Goal: Information Seeking & Learning: Compare options

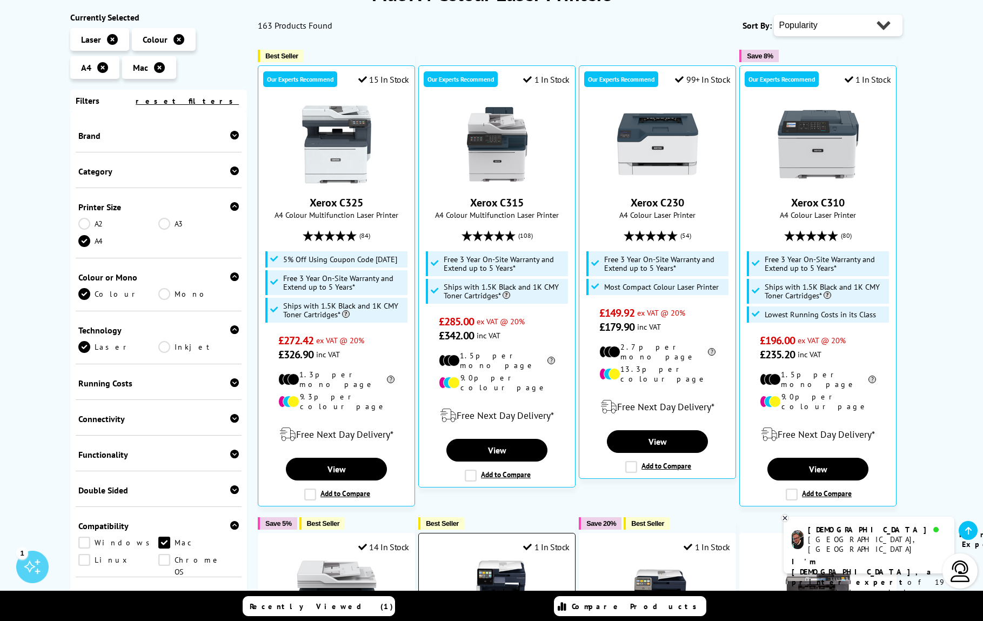
scroll to position [105, 0]
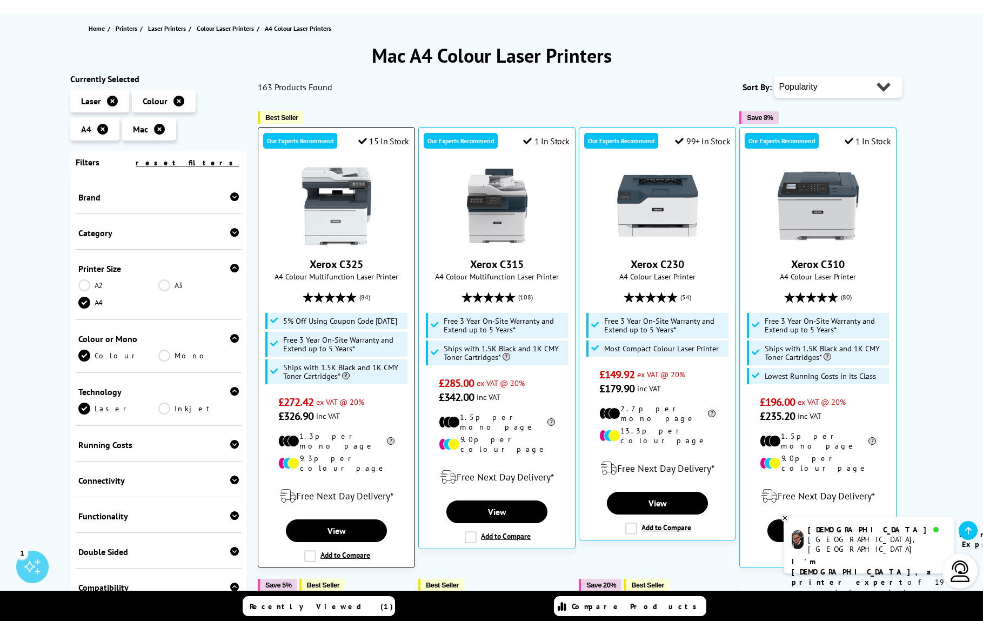
click at [322, 182] on img at bounding box center [336, 205] width 81 height 81
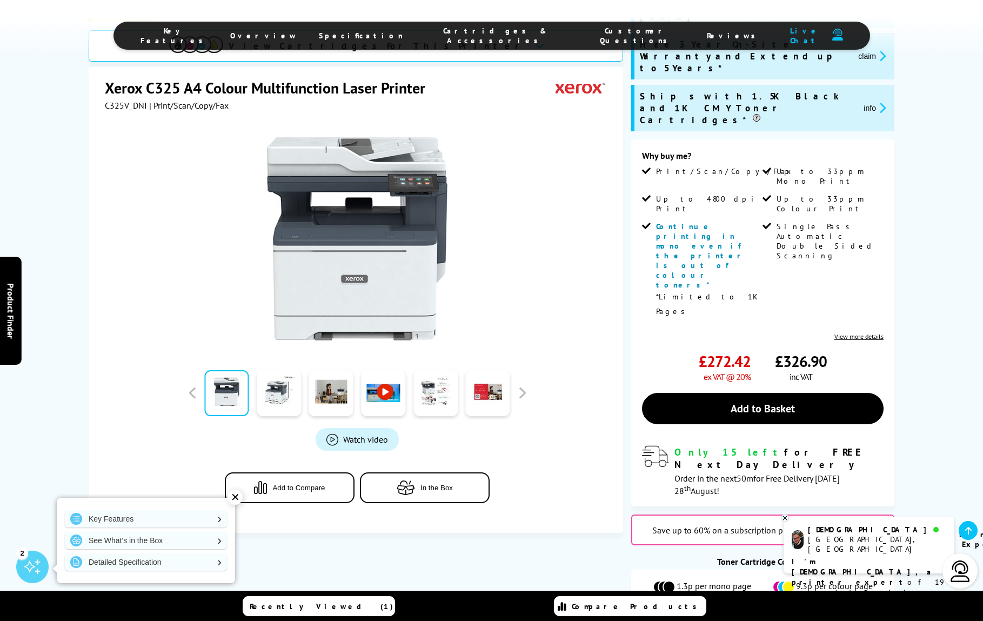
scroll to position [358, 0]
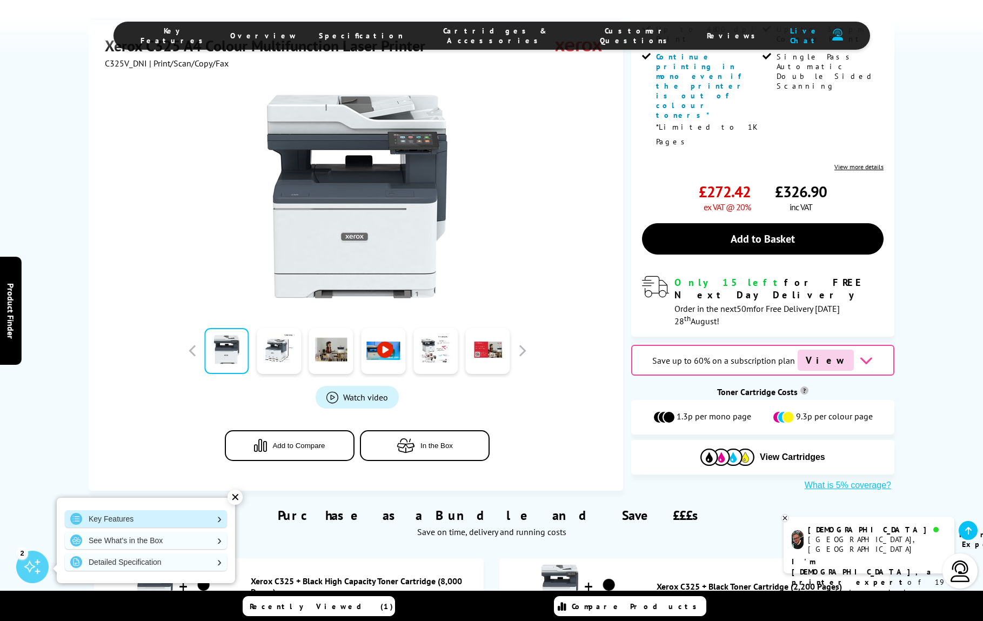
click at [116, 517] on link "Key Features" at bounding box center [146, 518] width 162 height 17
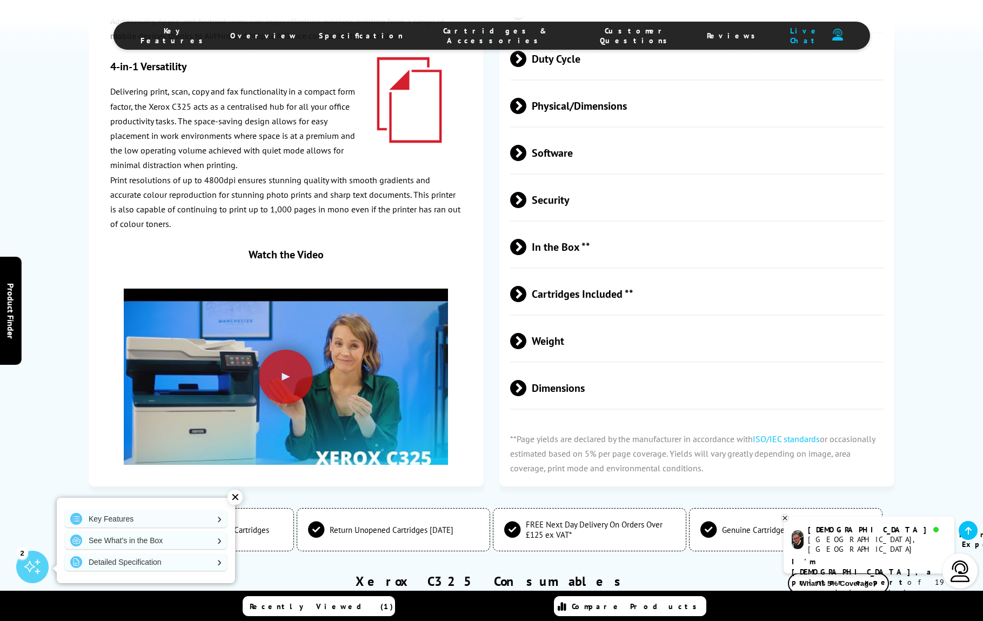
scroll to position [3303, 0]
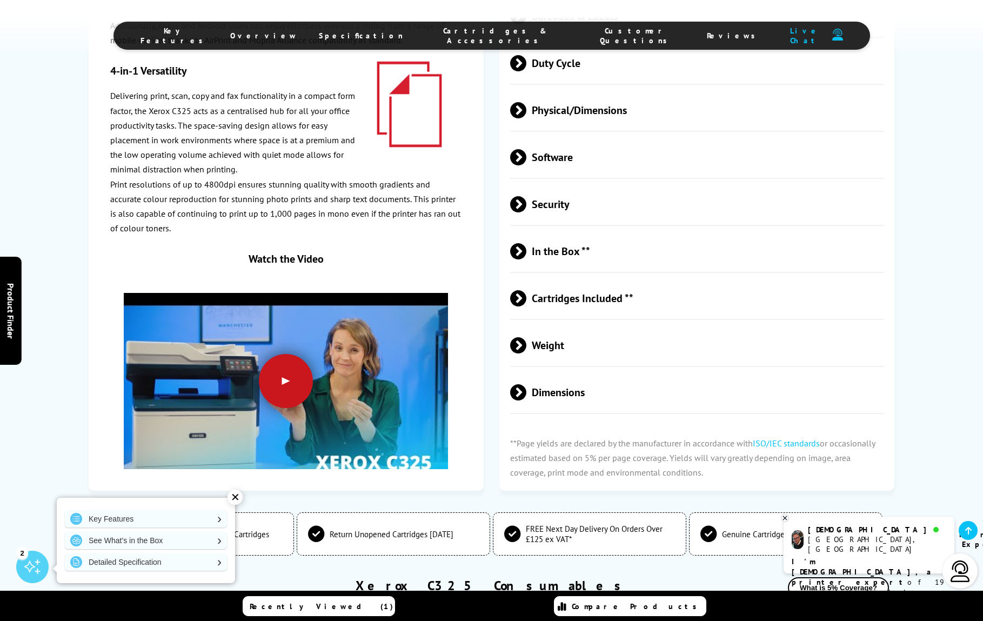
click at [289, 355] on div at bounding box center [286, 382] width 54 height 54
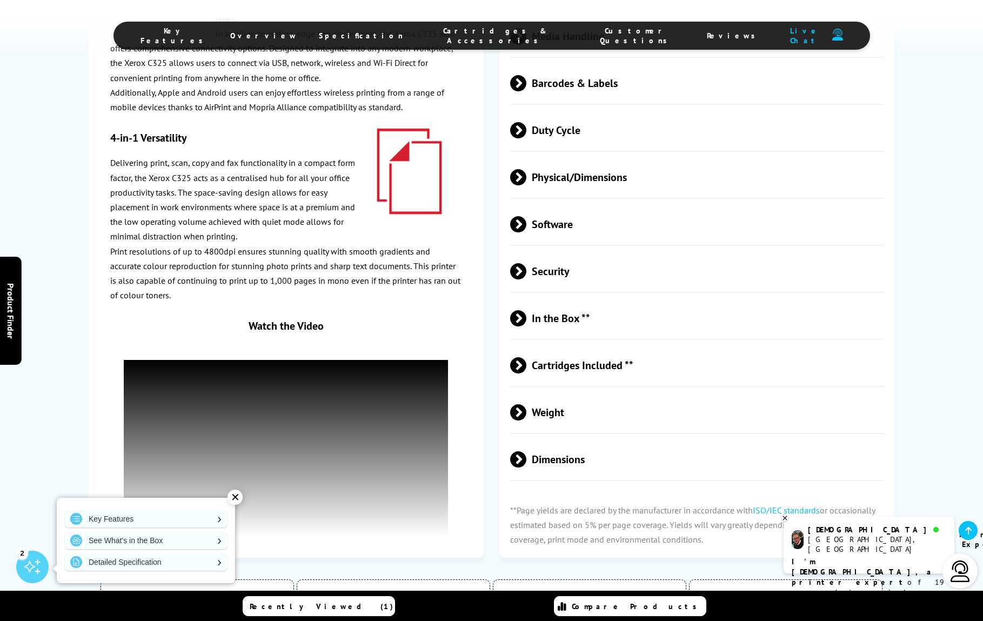
scroll to position [3234, 0]
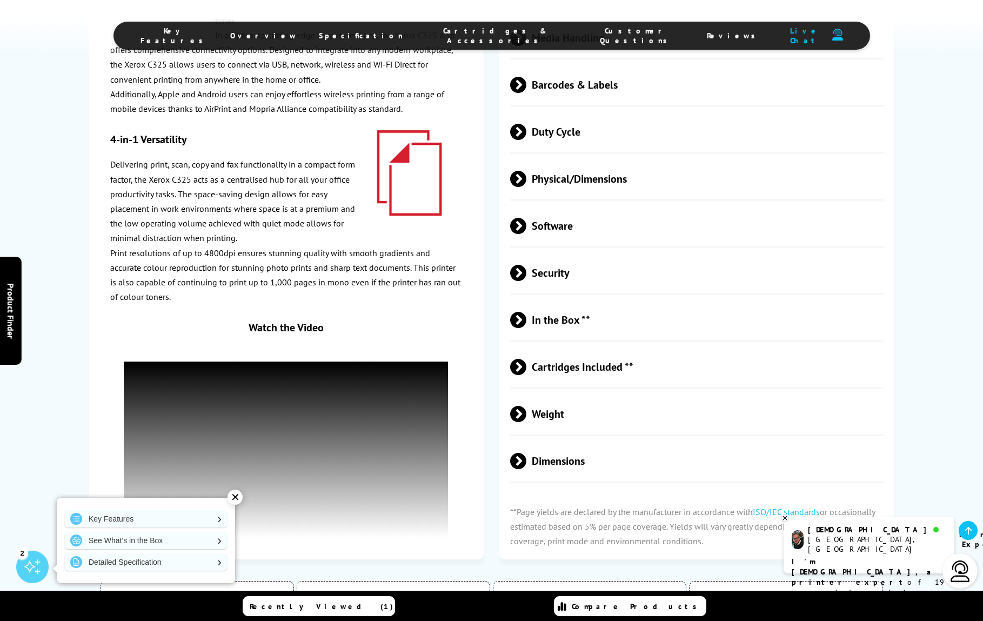
click at [535, 441] on span "Dimensions" at bounding box center [697, 461] width 374 height 41
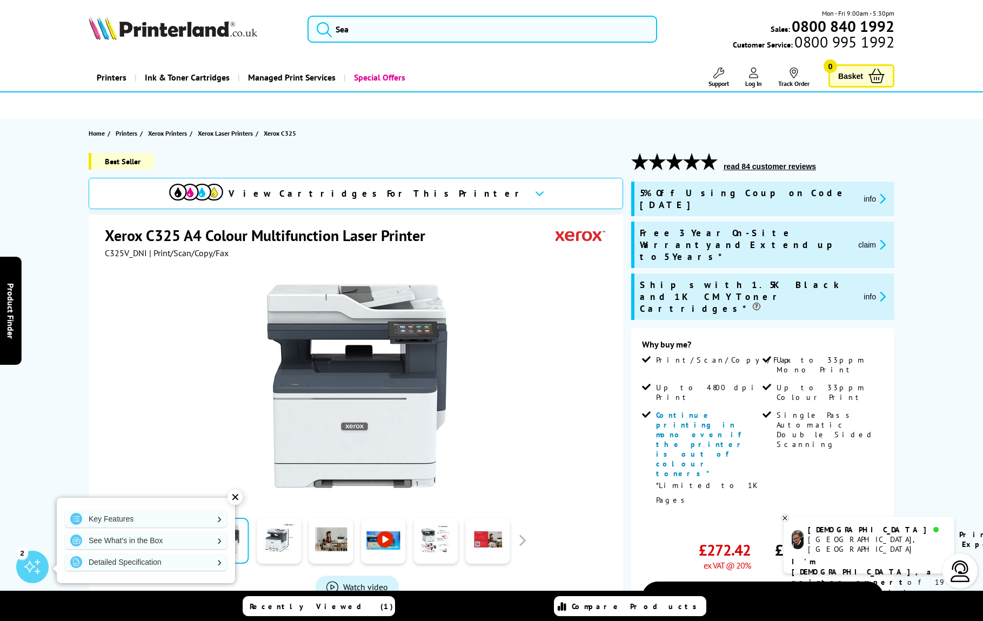
scroll to position [0, 0]
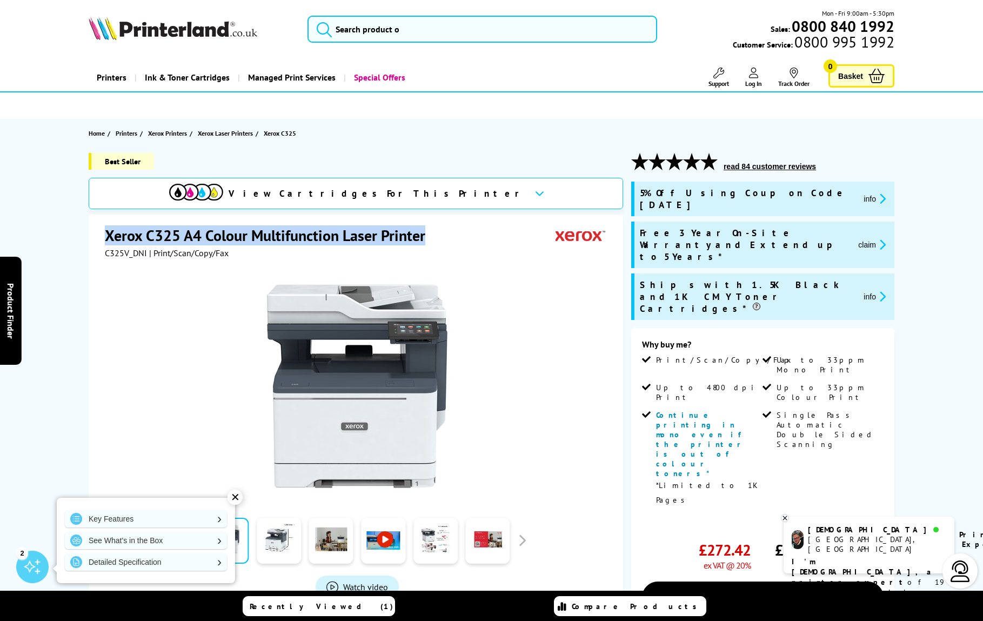
drag, startPoint x: 106, startPoint y: 235, endPoint x: 443, endPoint y: 236, distance: 336.7
click at [443, 236] on div "Xerox C325 A4 Colour Multifunction Laser Printer" at bounding box center [357, 236] width 505 height 22
copy h1 "Xerox C325 A4 Colour Multifunction Laser Printer"
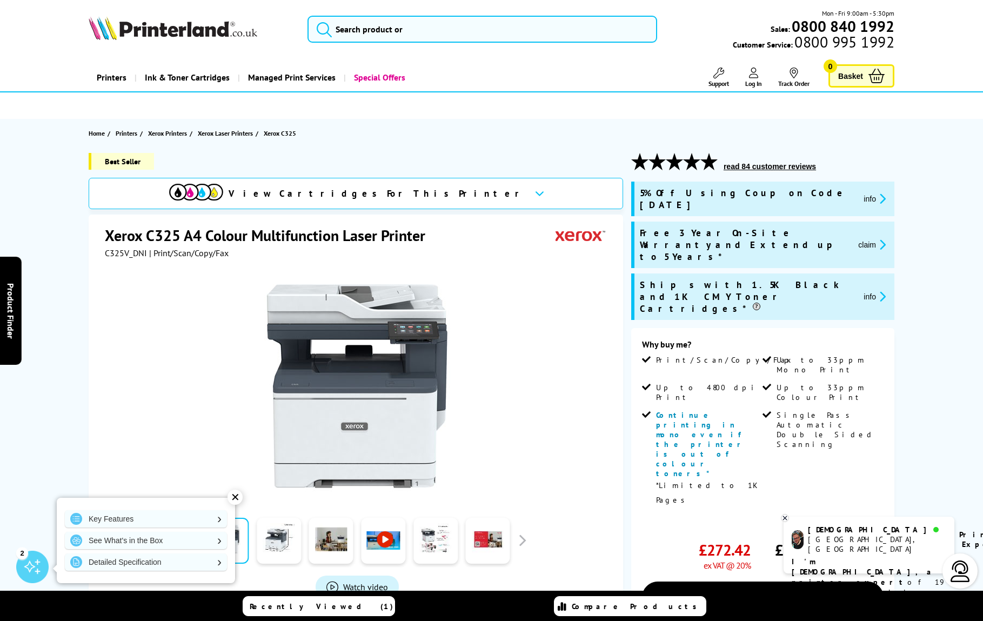
click at [104, 232] on div "Xerox C325 A4 Colour Multifunction Laser Printer C325V_DNI | Print/Scan/Copy/Fa…" at bounding box center [356, 448] width 535 height 466
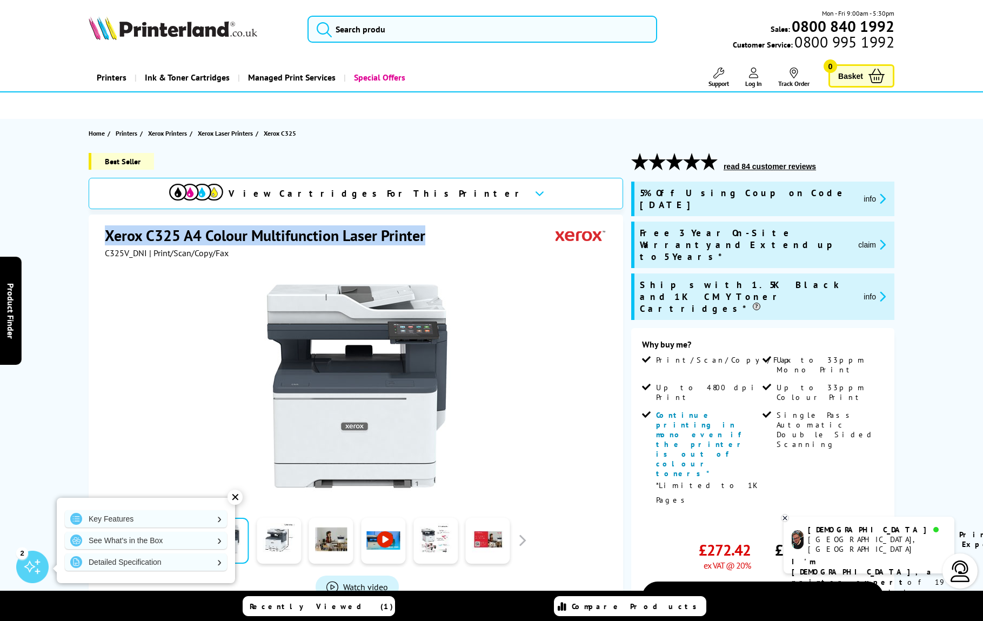
drag, startPoint x: 105, startPoint y: 234, endPoint x: 443, endPoint y: 243, distance: 337.4
click at [443, 243] on div "Xerox C325 A4 Colour Multifunction Laser Printer" at bounding box center [357, 236] width 505 height 22
copy h1 "Xerox C325 A4 Colour Multifunction Laser Printer"
click at [323, 144] on section "Home Printers Xerox Printers Xerox Laser Printers Xerox C325" at bounding box center [491, 133] width 865 height 29
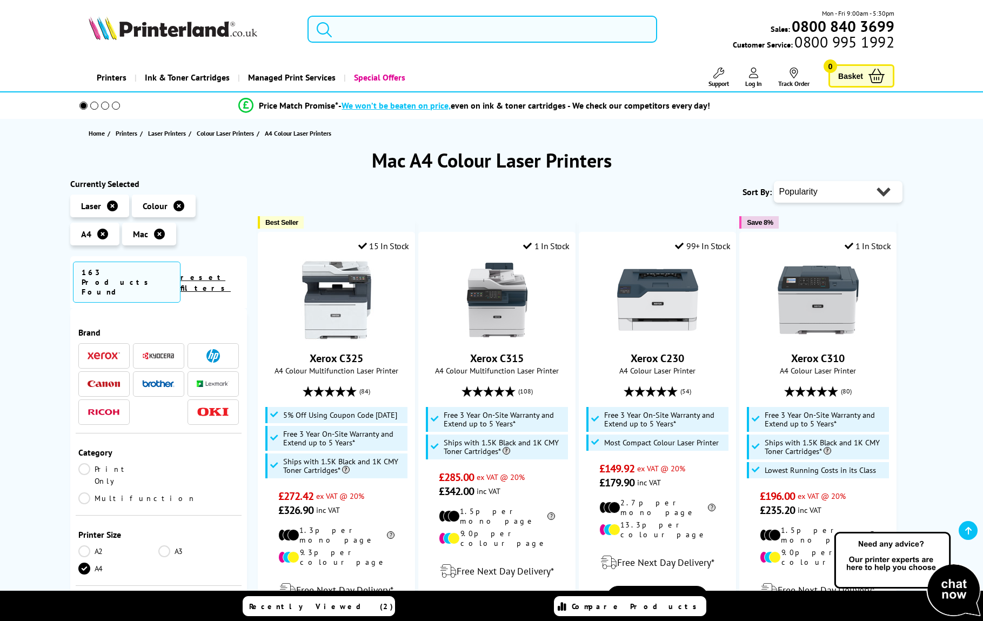
click at [178, 201] on icon at bounding box center [178, 206] width 11 height 11
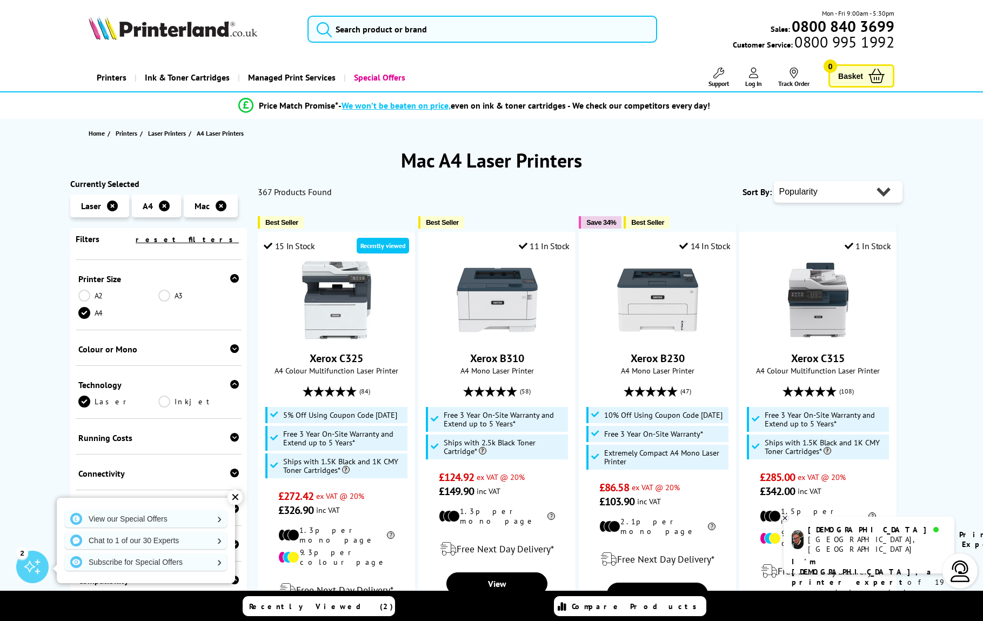
scroll to position [68, 0]
click at [230, 350] on icon at bounding box center [234, 347] width 9 height 9
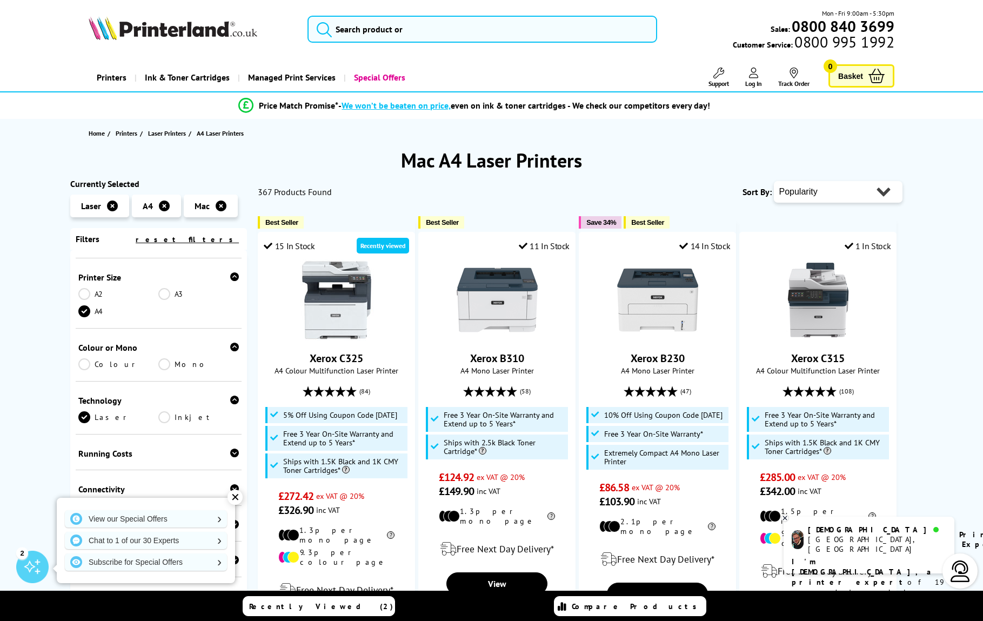
click at [166, 362] on link "Mono" at bounding box center [198, 364] width 81 height 12
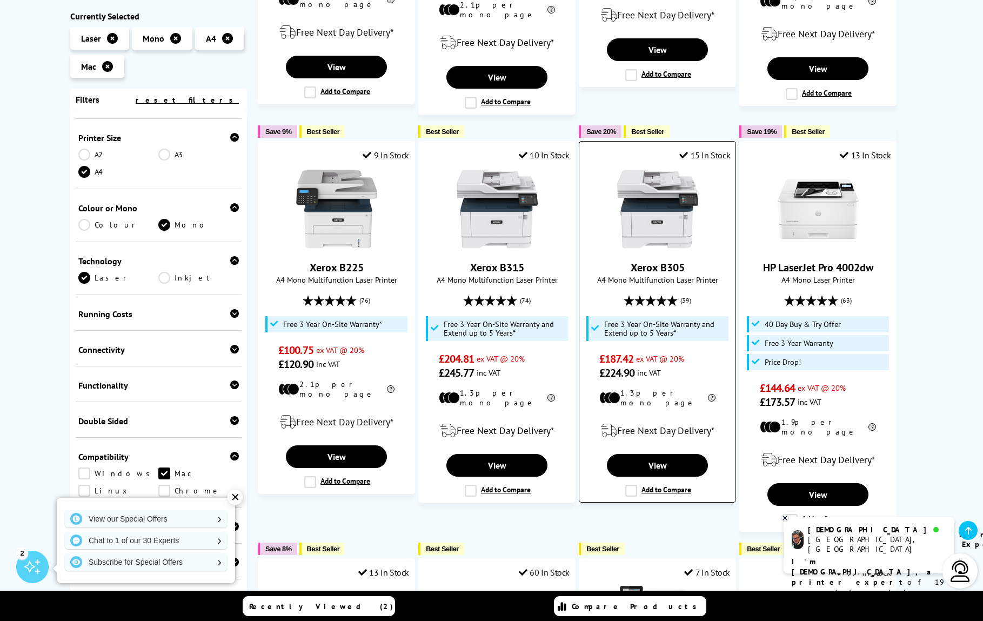
scroll to position [520, 0]
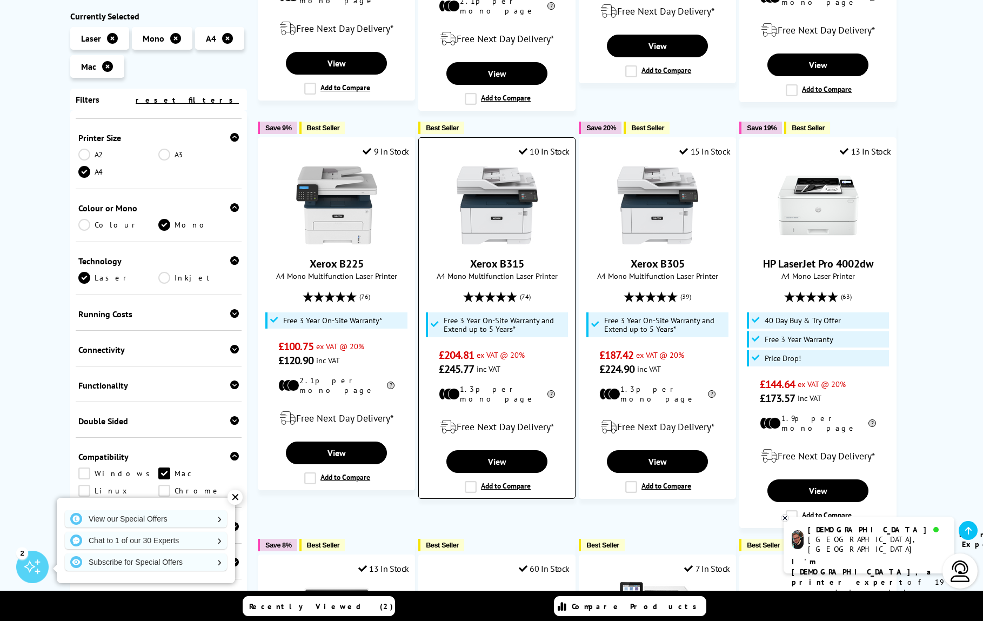
click at [506, 225] on img at bounding box center [497, 205] width 81 height 81
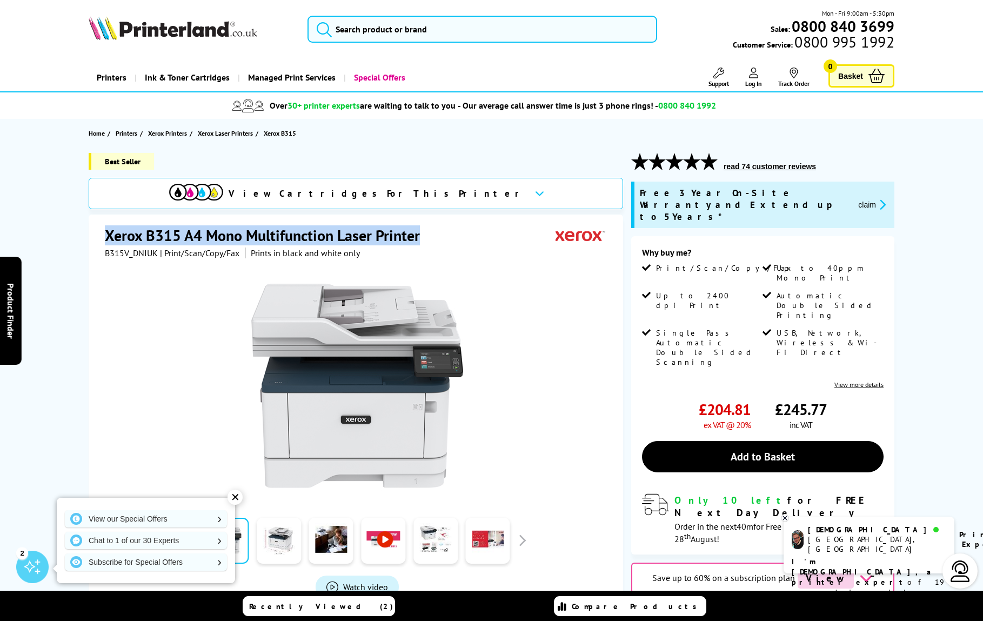
drag, startPoint x: 105, startPoint y: 234, endPoint x: 460, endPoint y: 229, distance: 355.7
click at [460, 229] on div "Xerox B315 A4 Mono Multifunction Laser Printer" at bounding box center [357, 236] width 505 height 22
